Goal: Transaction & Acquisition: Download file/media

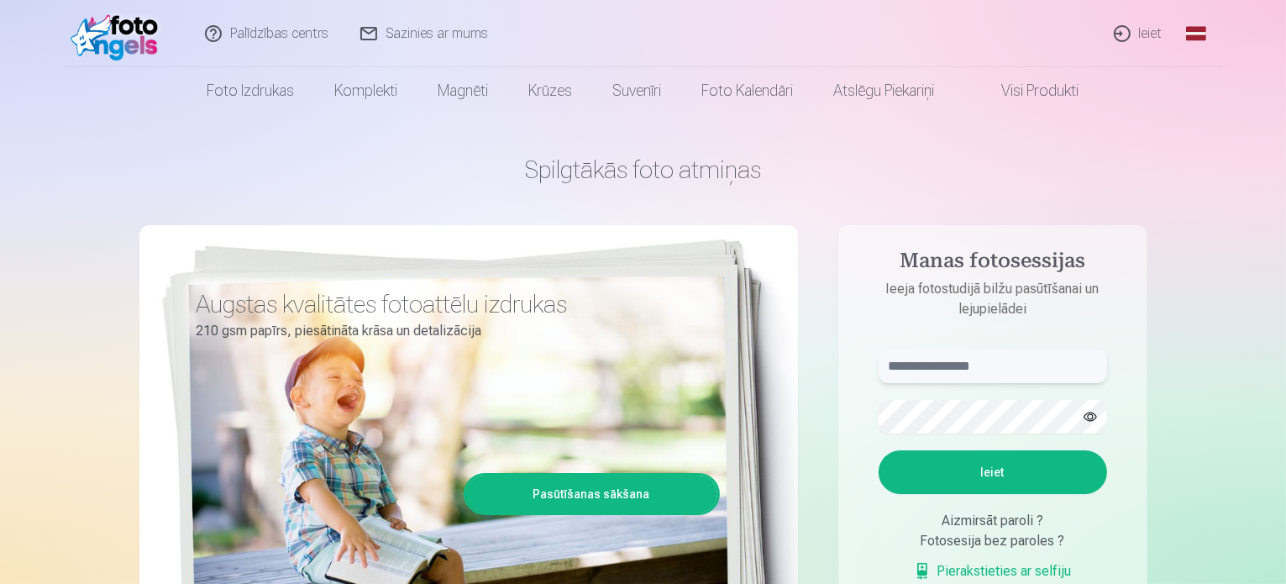
type input "**********"
click at [965, 465] on button "Ieiet" at bounding box center [993, 472] width 229 height 44
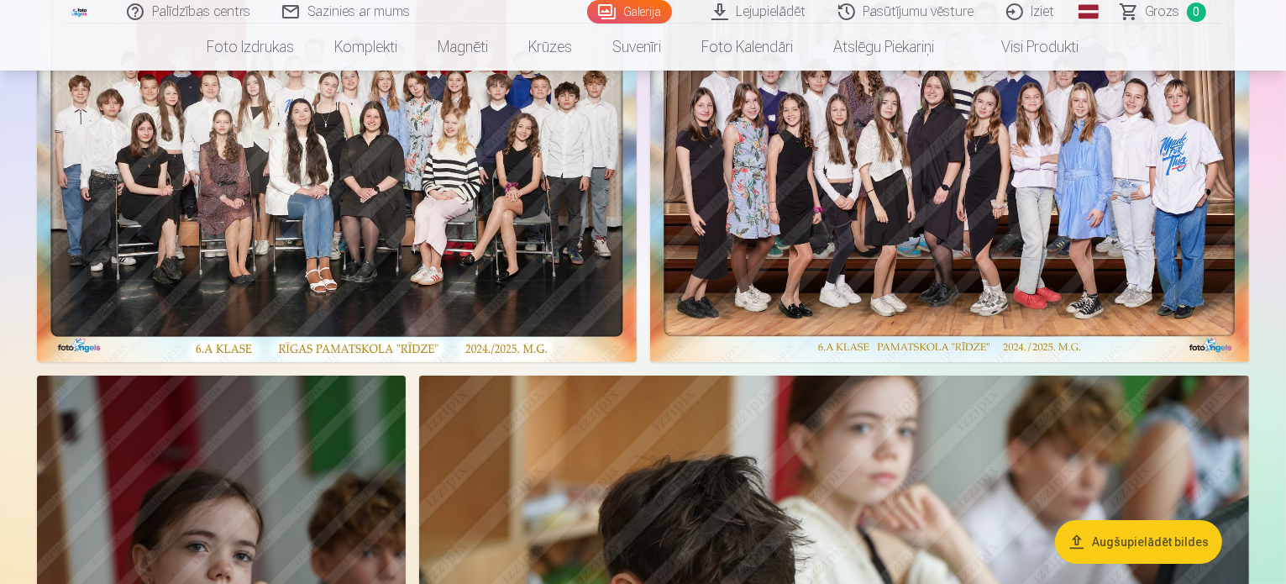
scroll to position [182, 0]
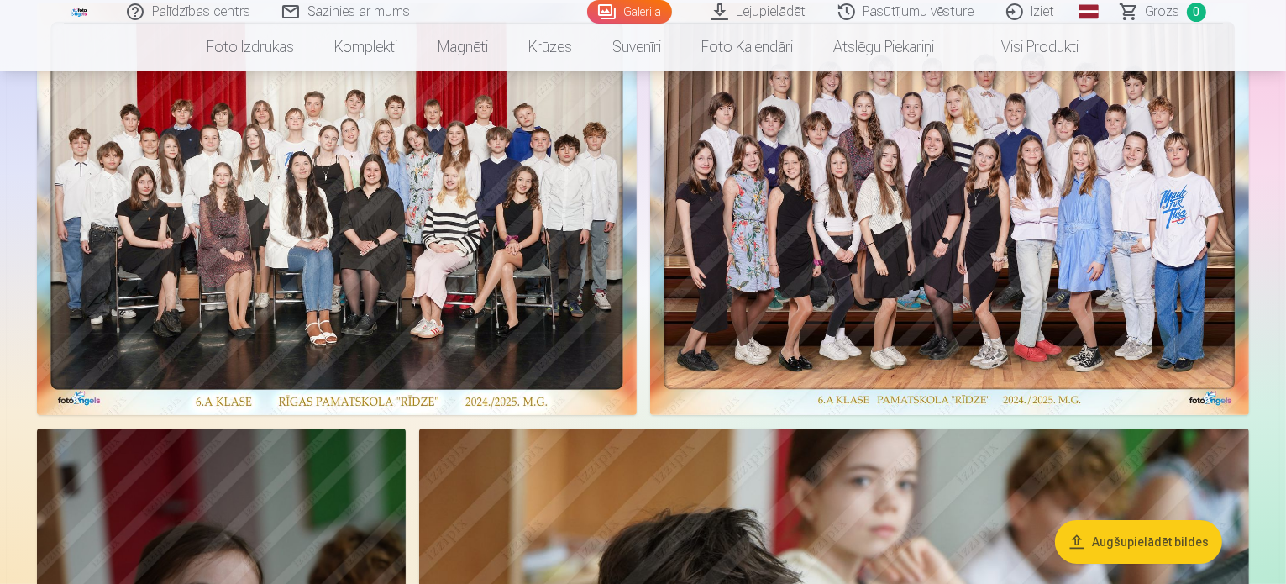
click at [910, 9] on link "Pasūtījumu vēsture" at bounding box center [907, 12] width 168 height 24
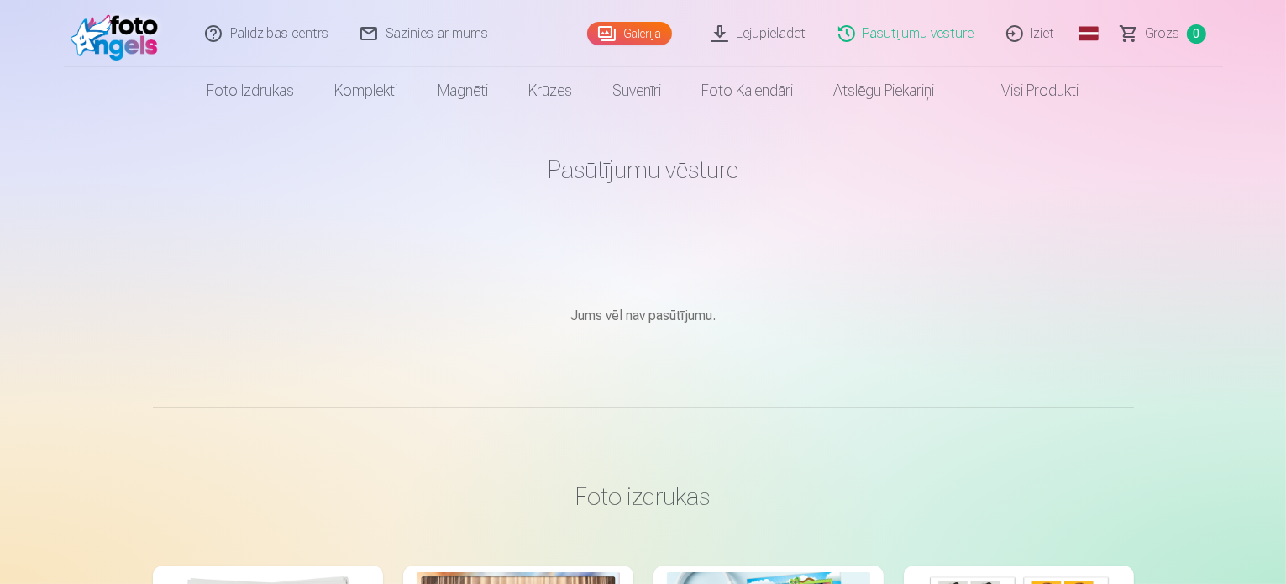
click at [634, 33] on link "Galerija" at bounding box center [629, 34] width 85 height 24
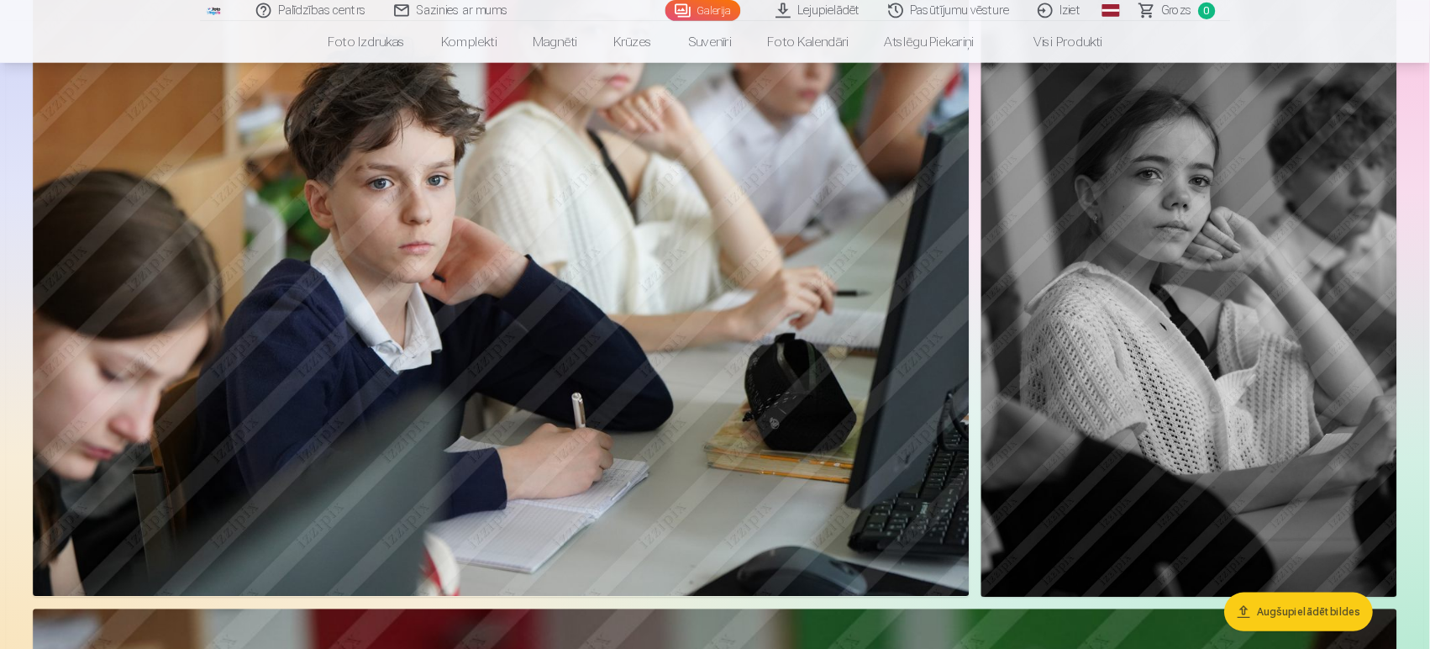
scroll to position [3055, 0]
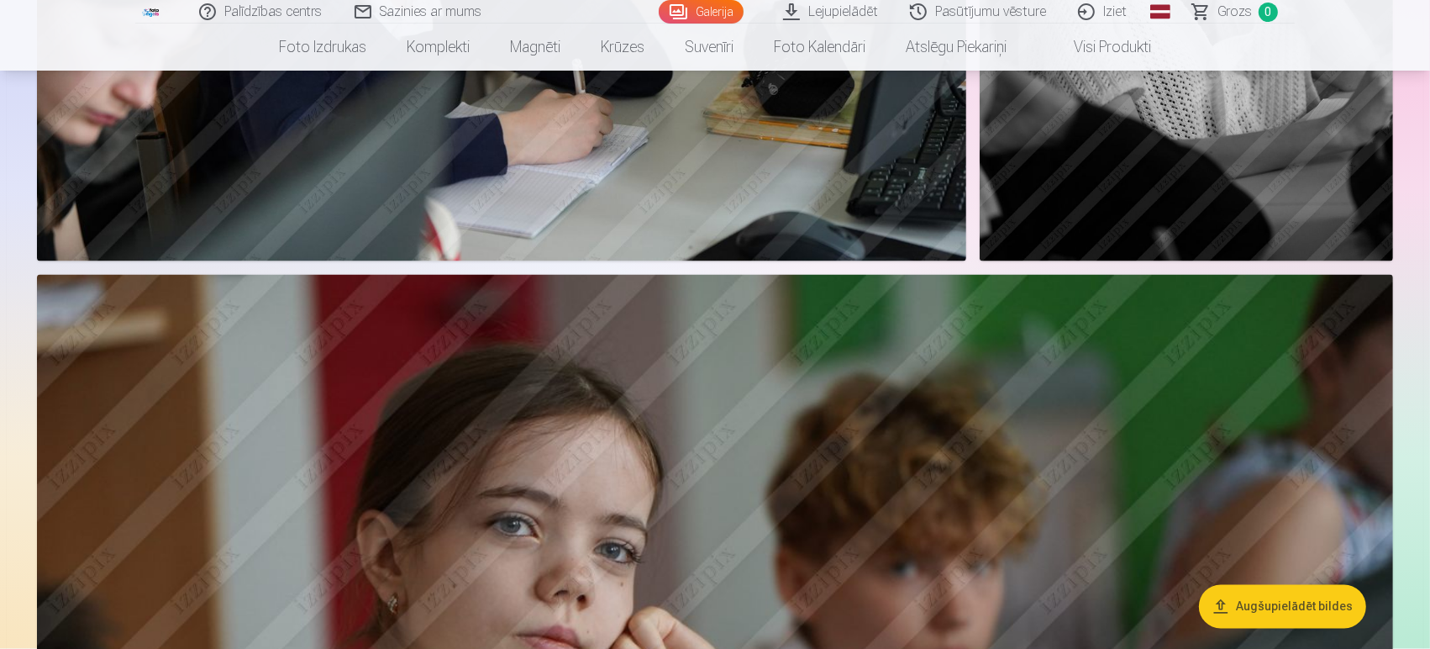
drag, startPoint x: 1223, startPoint y: 2, endPoint x: 800, endPoint y: 481, distance: 638.7
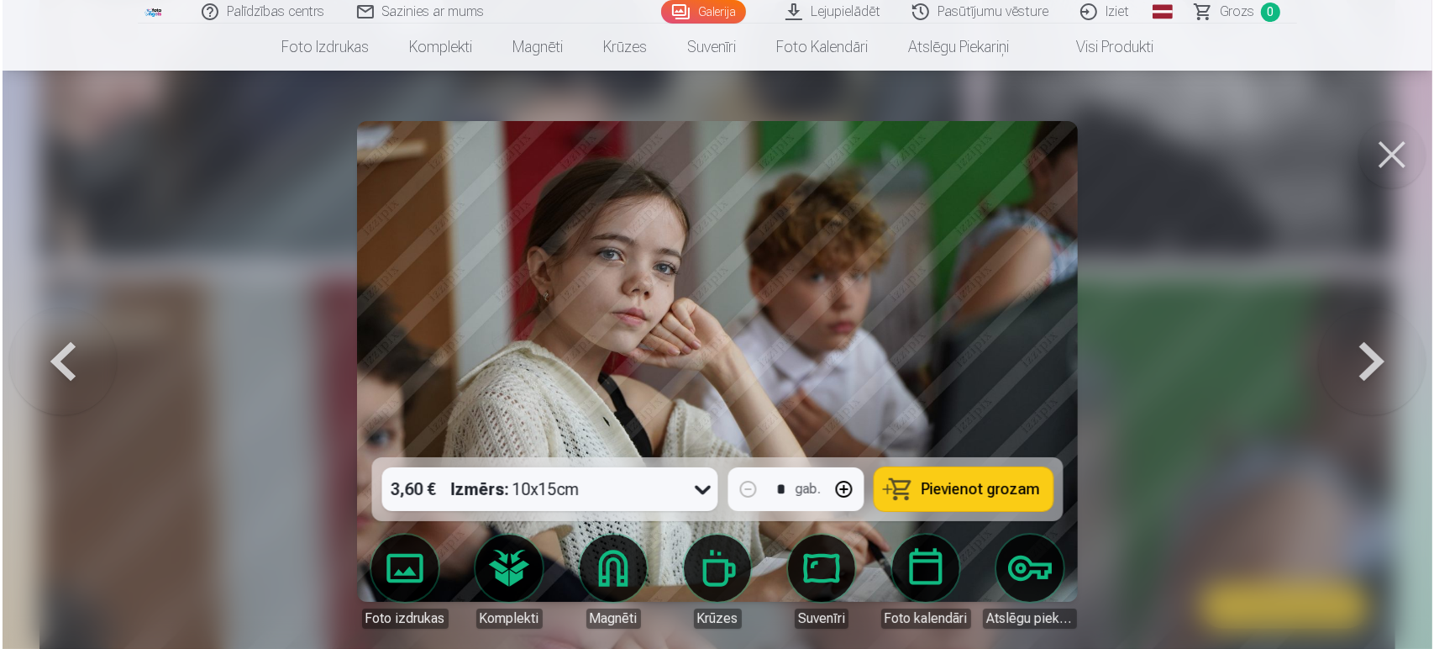
scroll to position [3062, 0]
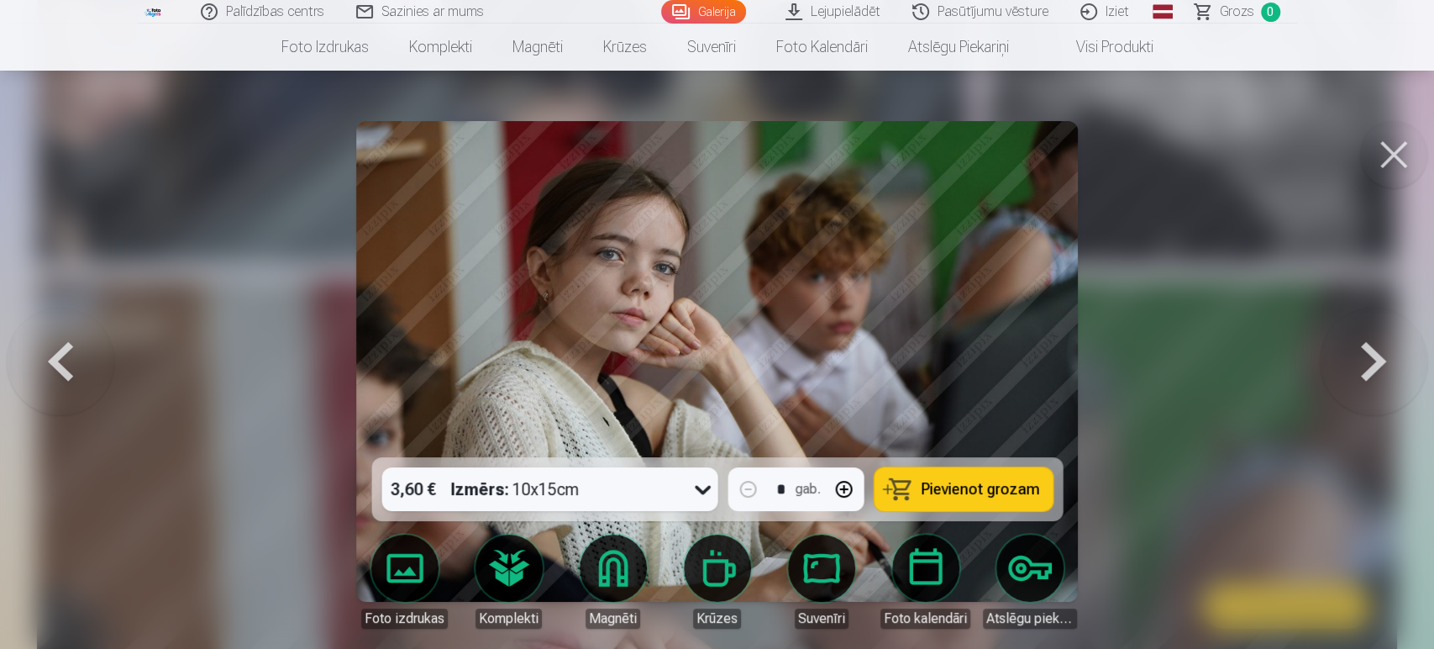
click at [1286, 150] on button at bounding box center [1393, 154] width 67 height 67
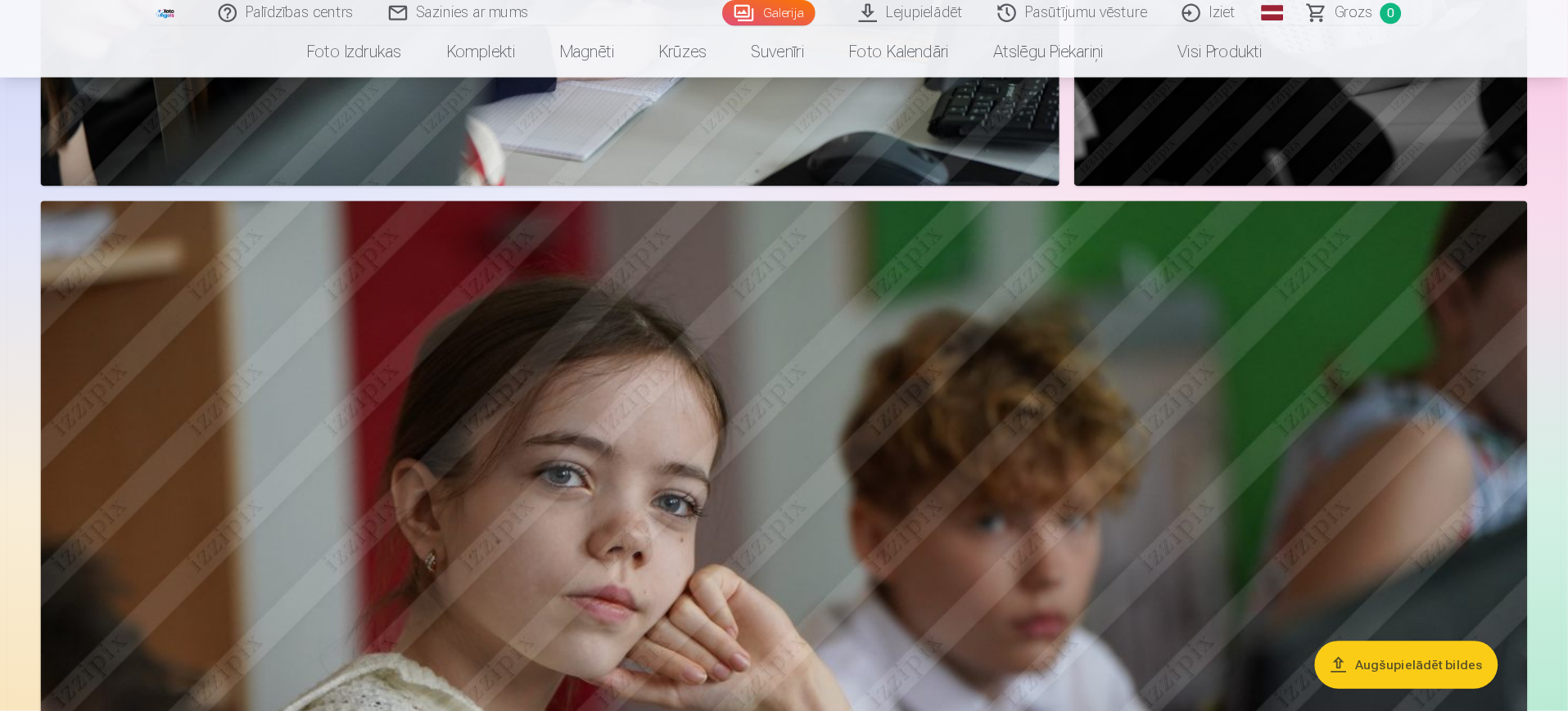
scroll to position [3065, 0]
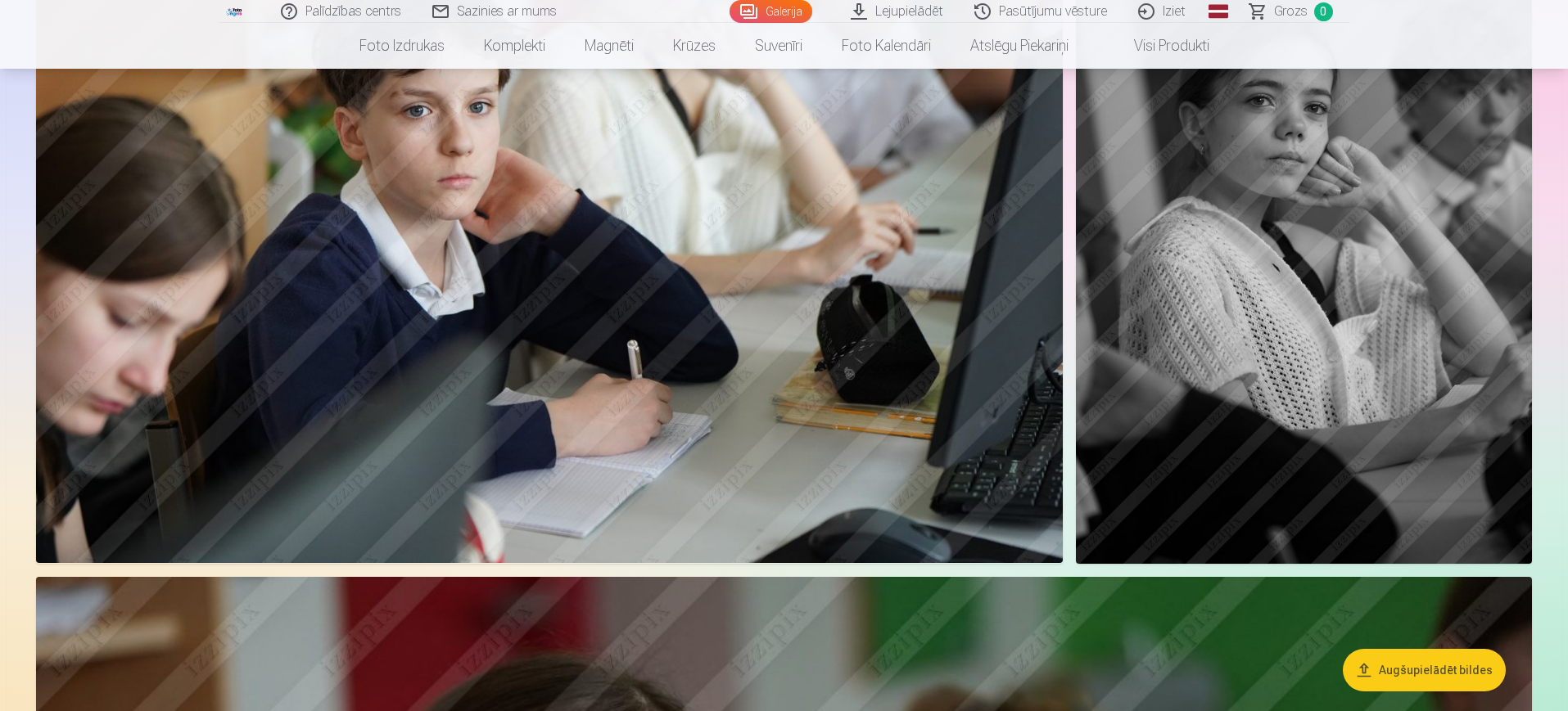
drag, startPoint x: 1381, startPoint y: 30, endPoint x: 1102, endPoint y: 623, distance: 655.4
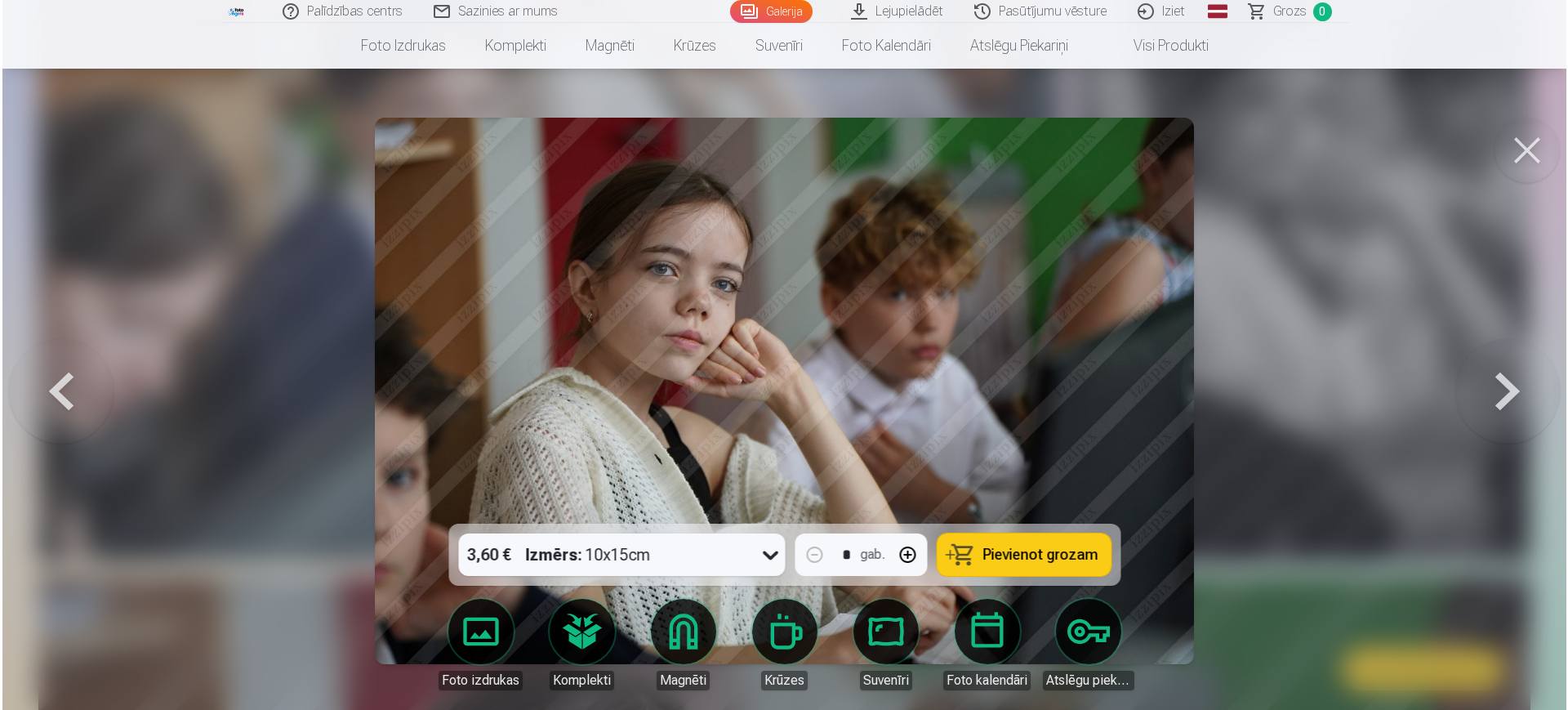
scroll to position [3069, 0]
click at [1250, 146] on button at bounding box center [1528, 150] width 65 height 65
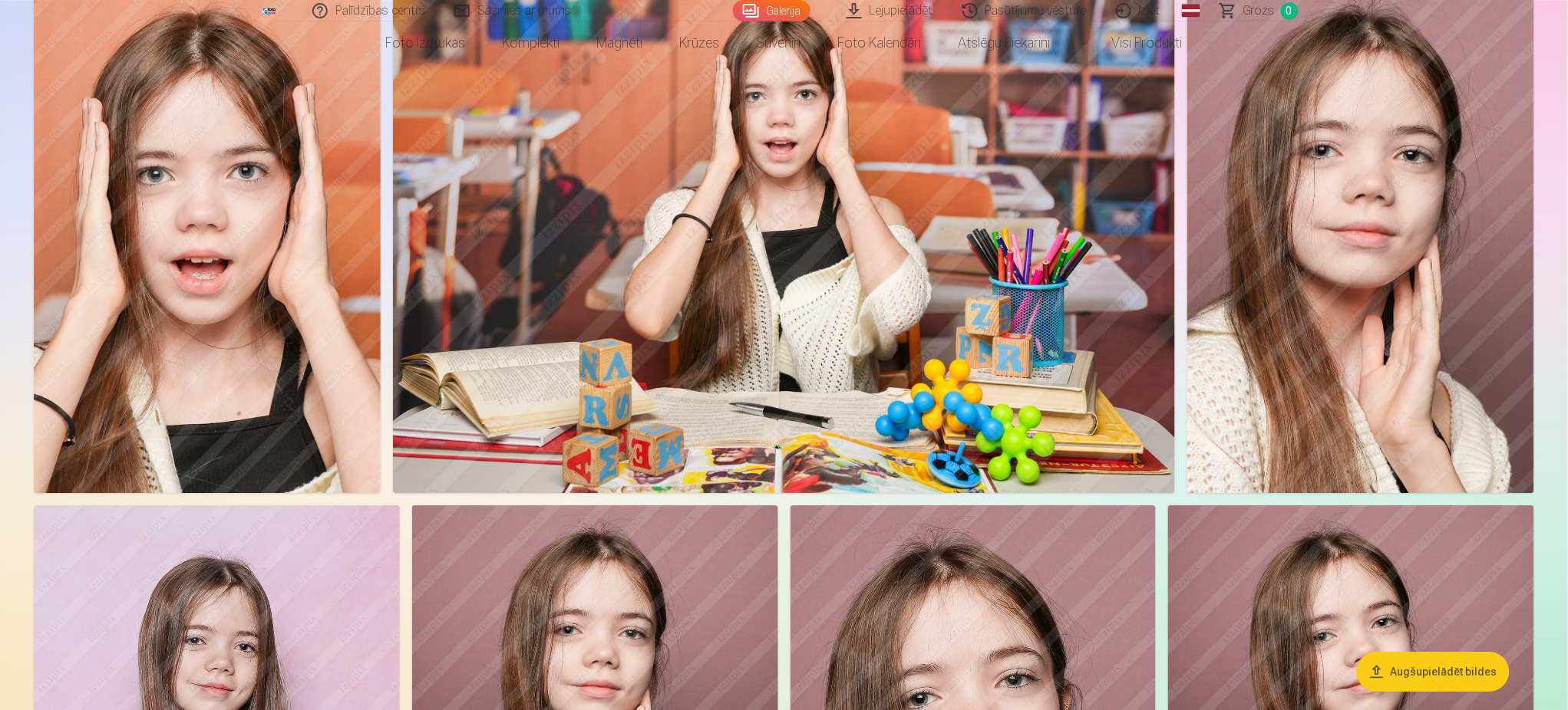
scroll to position [3694, 0]
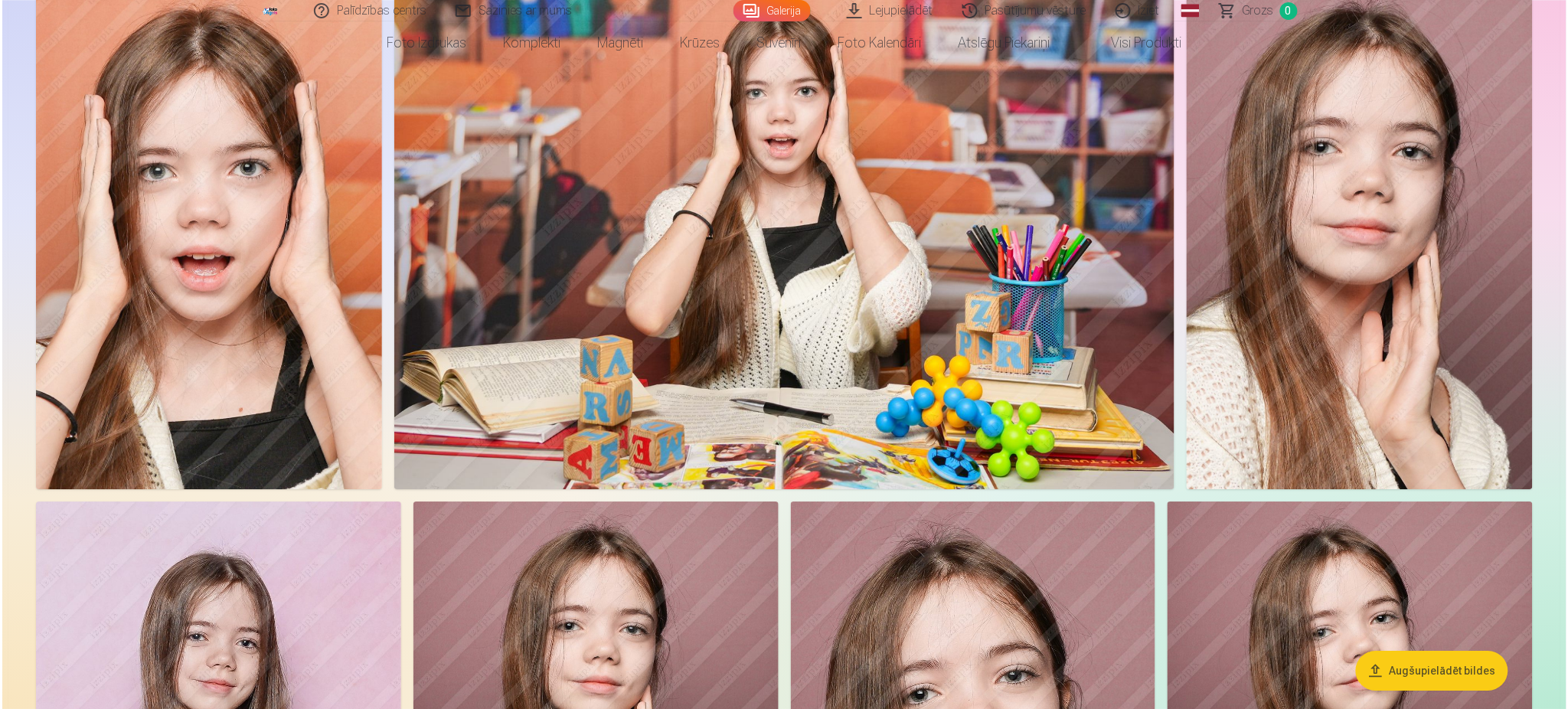
scroll to position [3067, 0]
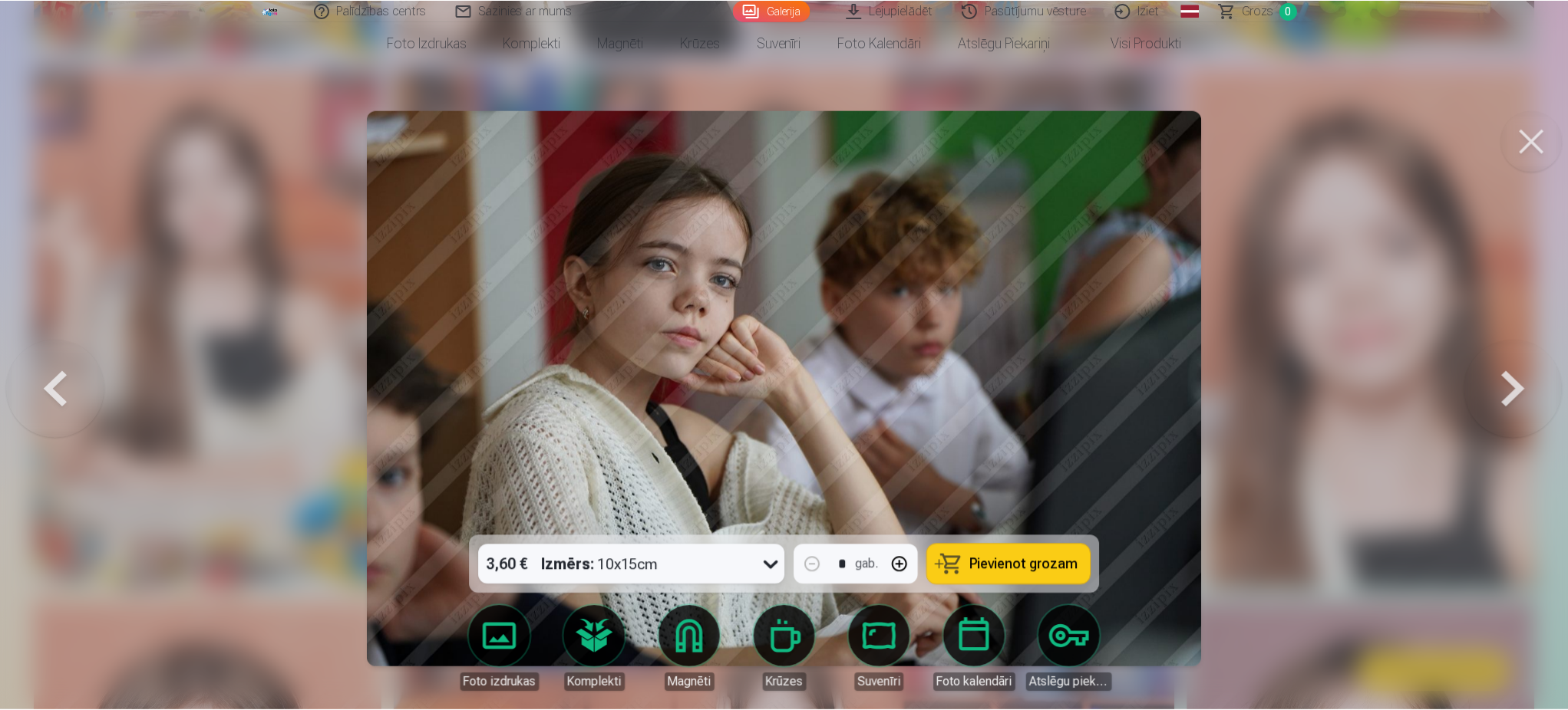
scroll to position [3064, 0]
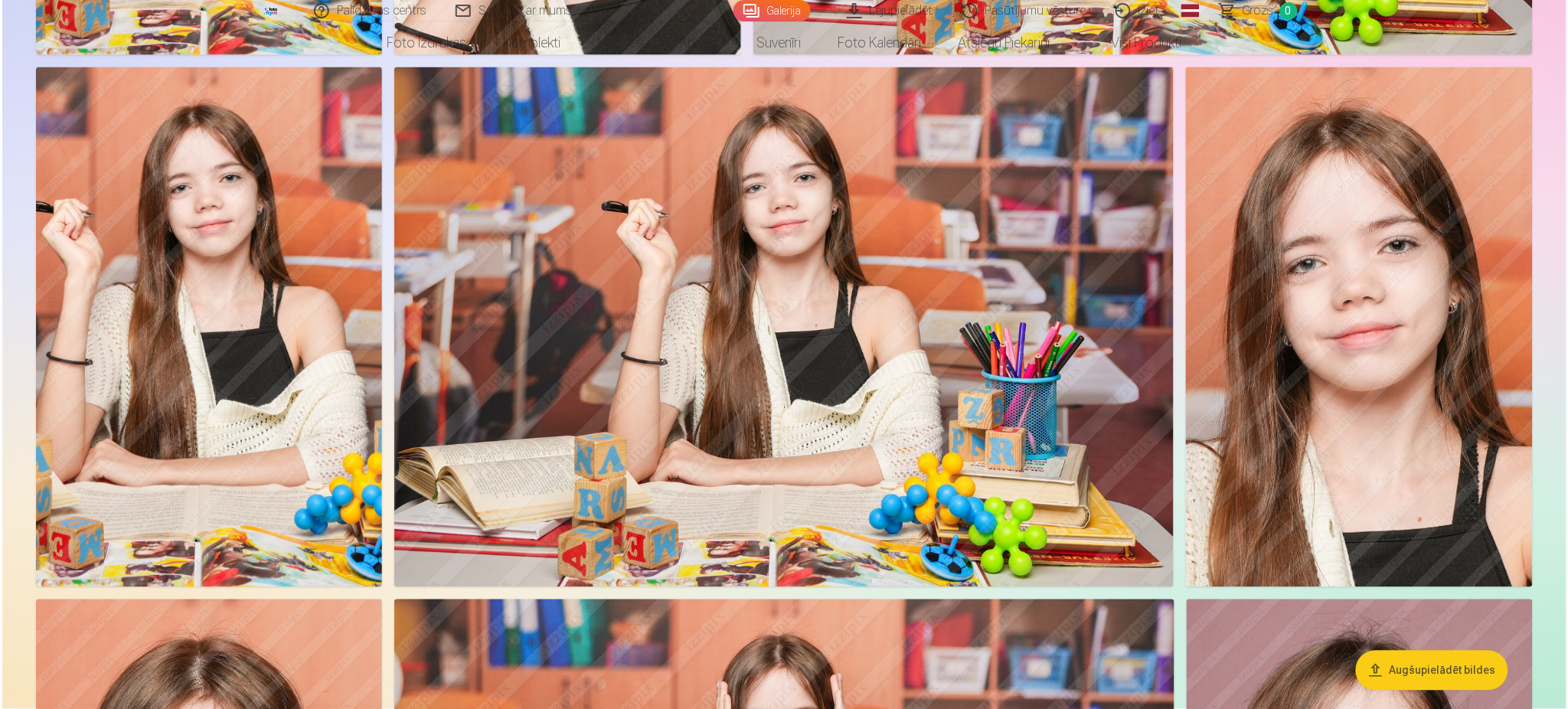
scroll to position [3348, 0]
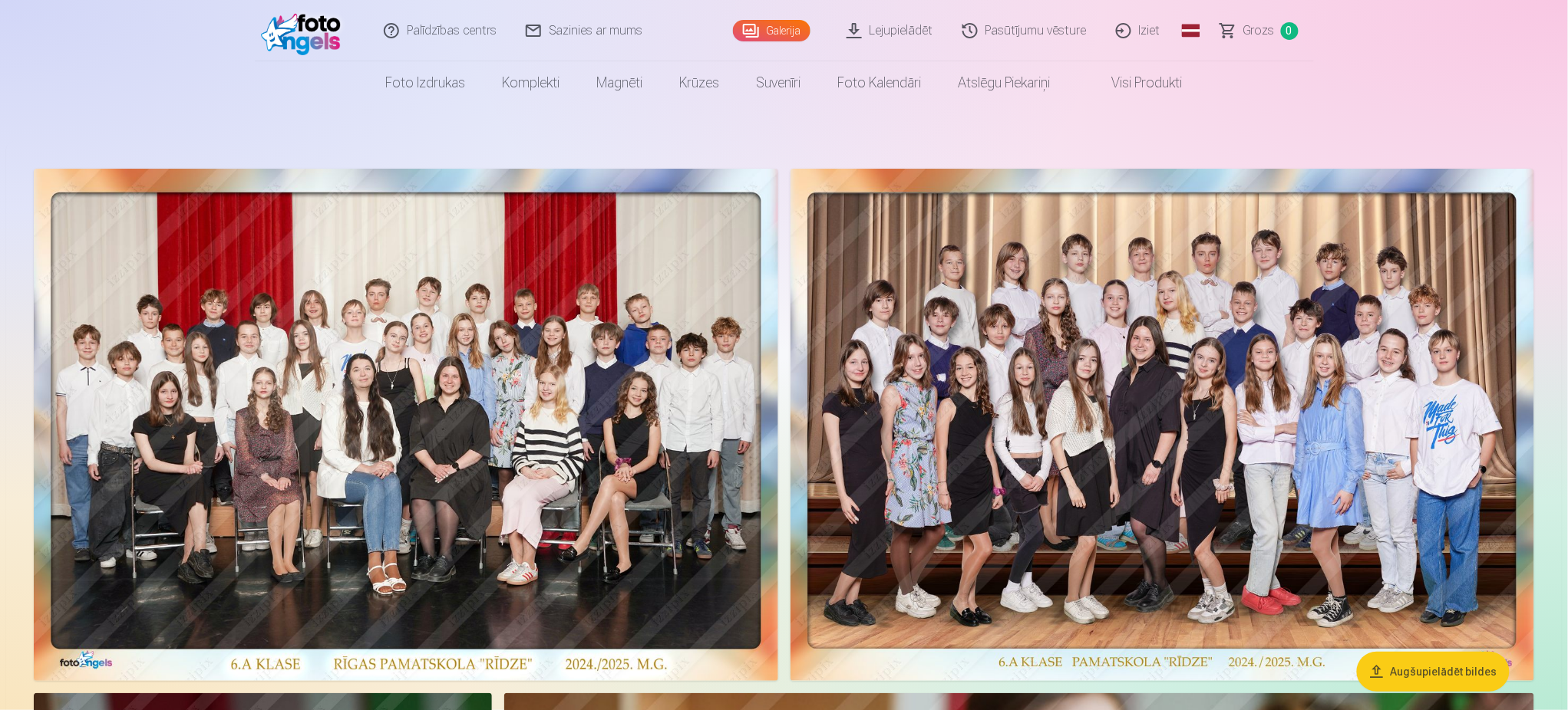
click at [889, 31] on link "Lejupielādēt" at bounding box center [890, 30] width 116 height 61
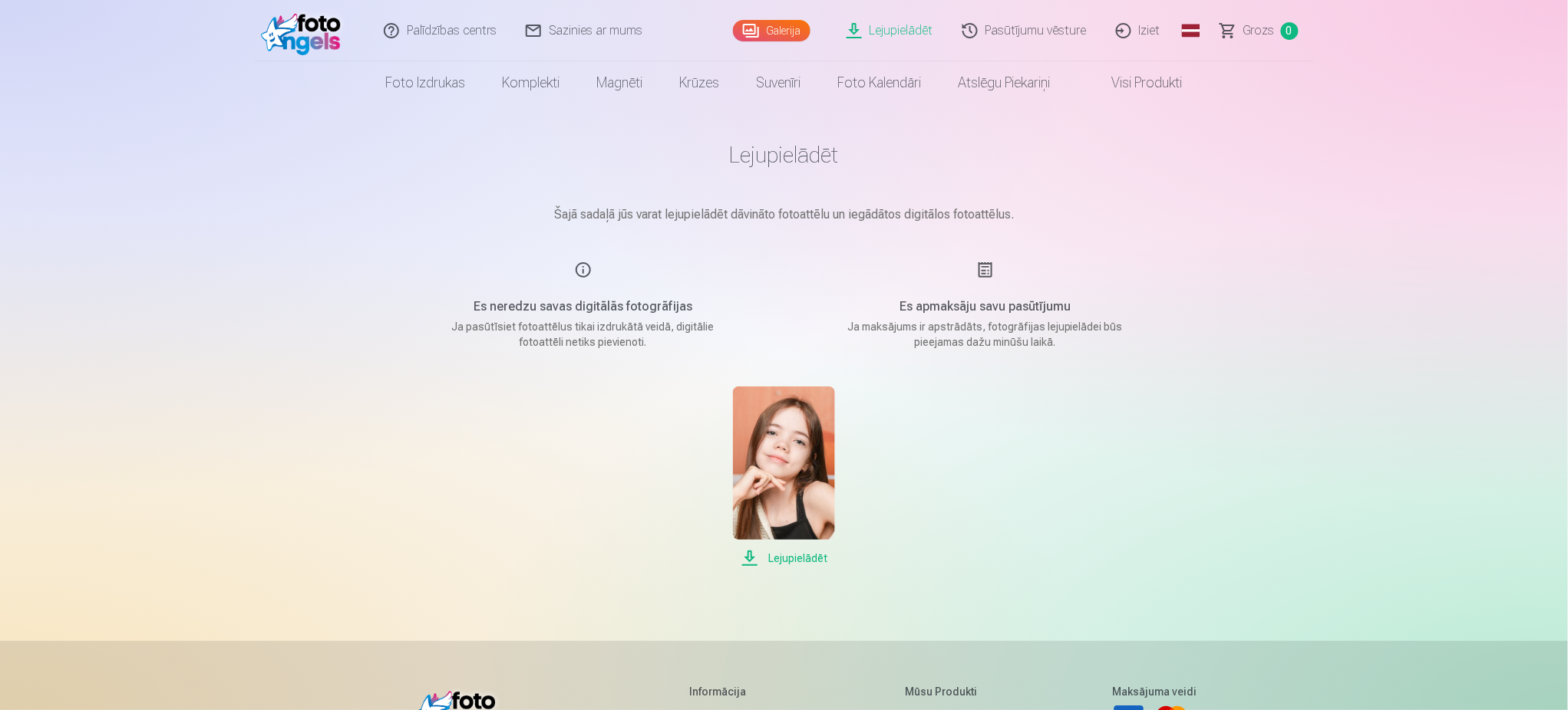
click at [778, 20] on link "Galerija" at bounding box center [771, 31] width 78 height 22
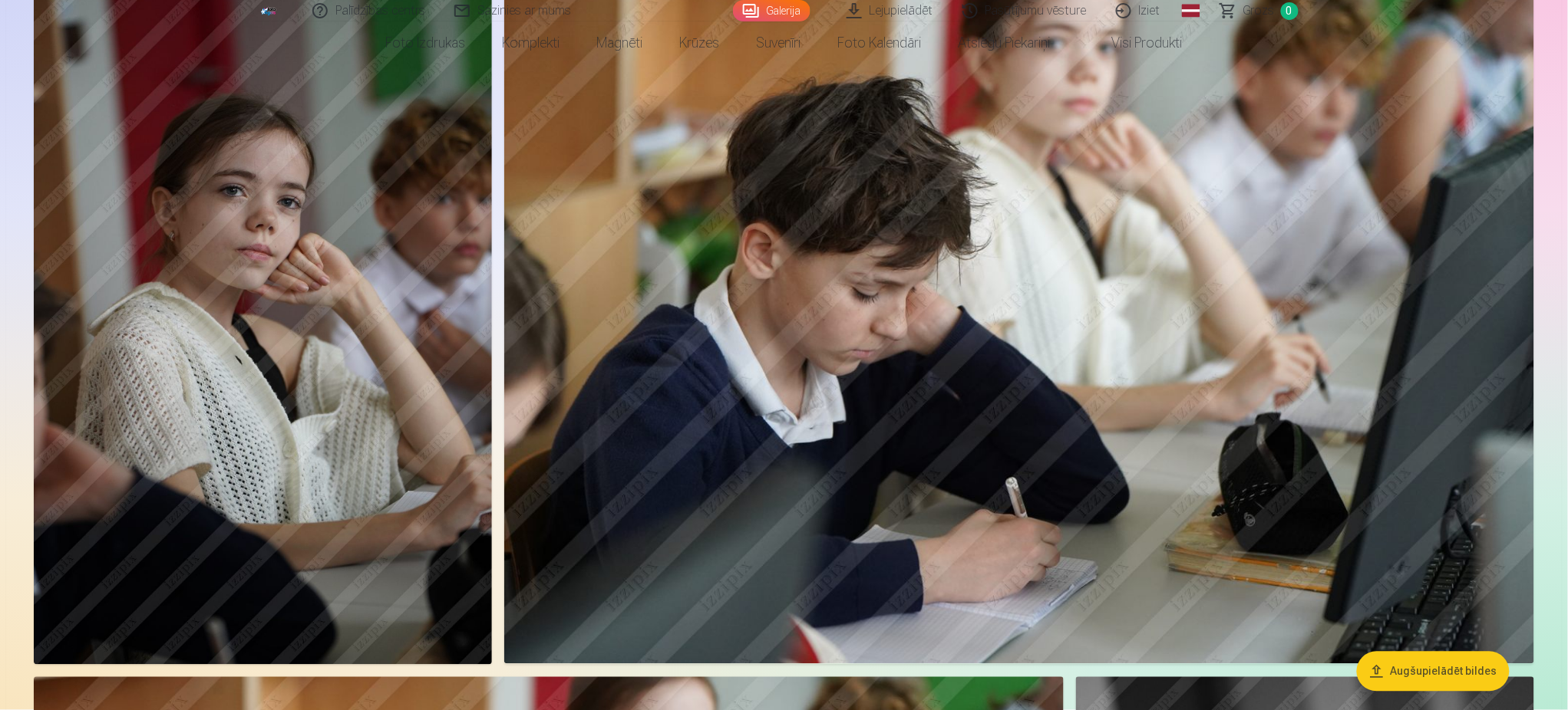
scroll to position [641, 0]
